Goal: Task Accomplishment & Management: Use online tool/utility

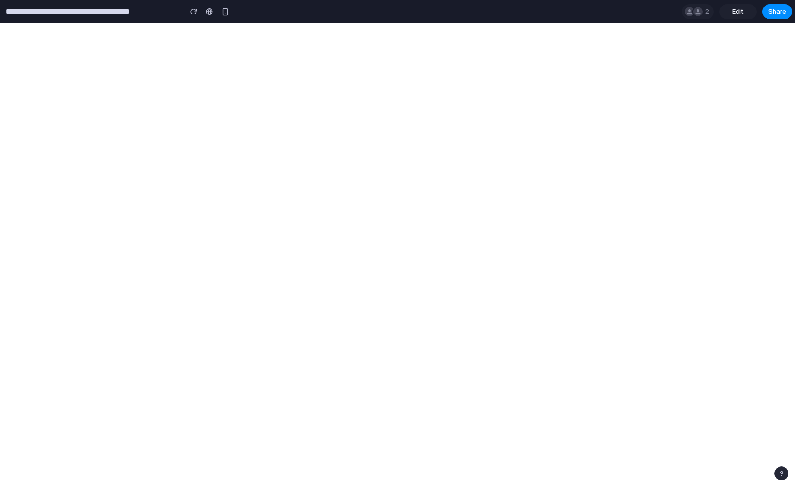
type input "**********"
click at [699, 11] on div at bounding box center [697, 11] width 9 height 9
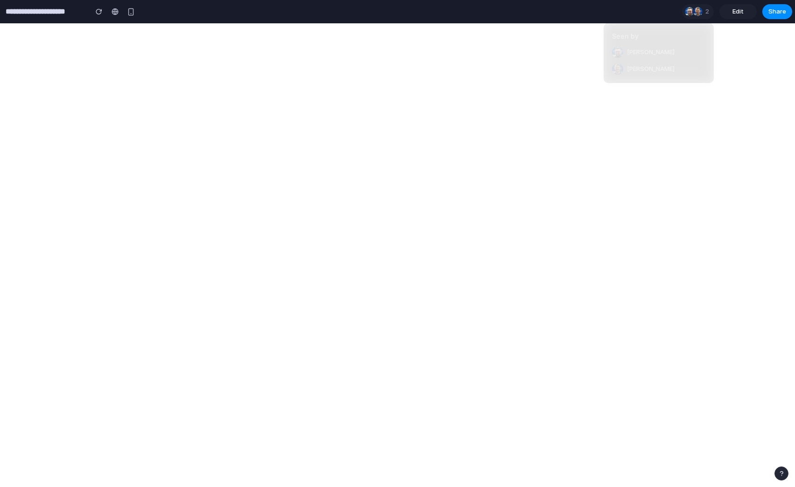
click at [647, 68] on span "Krzysztof Sobczak" at bounding box center [651, 68] width 48 height 9
click at [647, 54] on span "Paweł Horubała" at bounding box center [651, 52] width 48 height 9
click at [553, 30] on div "Seen by Paweł Horubała Krzysztof Sobczak" at bounding box center [397, 243] width 795 height 487
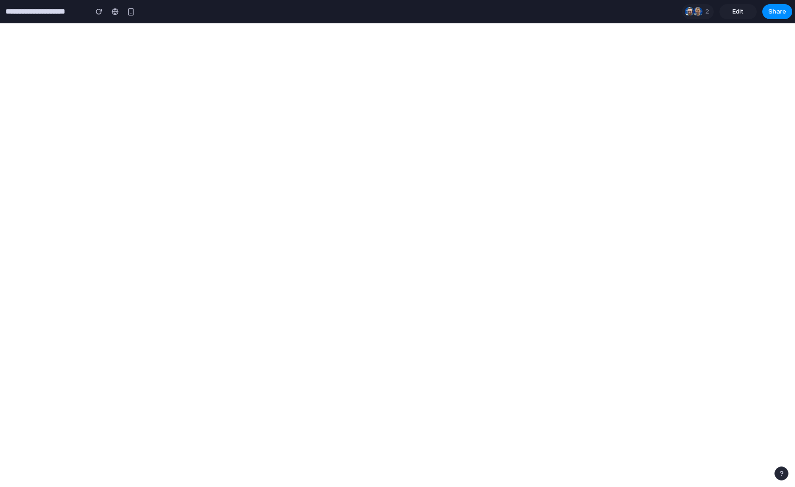
click at [738, 14] on span "Edit" at bounding box center [737, 11] width 11 height 9
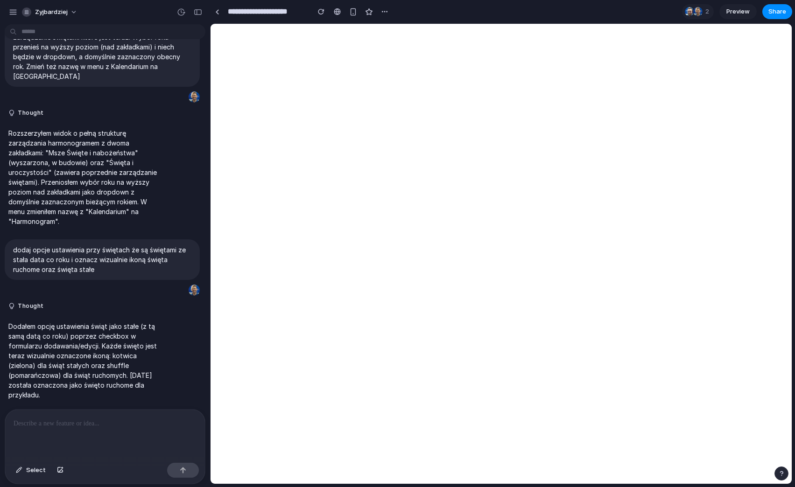
scroll to position [1169, 0]
